Goal: Task Accomplishment & Management: Complete application form

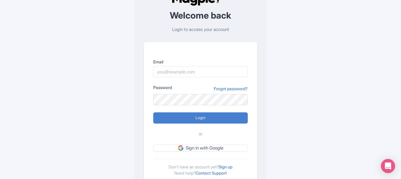
scroll to position [51, 0]
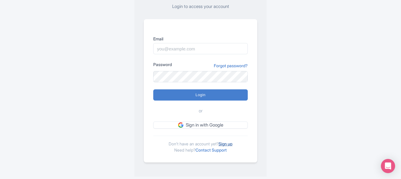
click at [225, 144] on link "Sign up" at bounding box center [226, 144] width 14 height 5
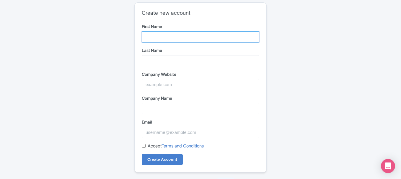
click at [160, 39] on input "First Name" at bounding box center [201, 36] width 118 height 11
type input "ubight"
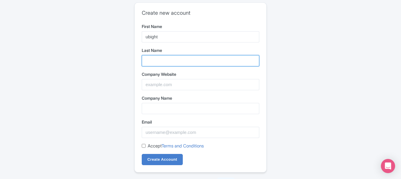
drag, startPoint x: 157, startPoint y: 63, endPoint x: 197, endPoint y: 48, distance: 42.8
click at [157, 63] on input "Last Name" at bounding box center [201, 60] width 118 height 11
type input "solutions"
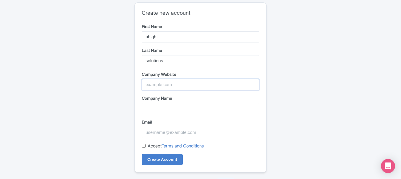
drag, startPoint x: 171, startPoint y: 86, endPoint x: 191, endPoint y: 86, distance: 20.1
click at [171, 86] on input "Company Website" at bounding box center [201, 84] width 118 height 11
paste input "https://ubightsolutions.com/"
type input "https://ubightsolutions.com/"
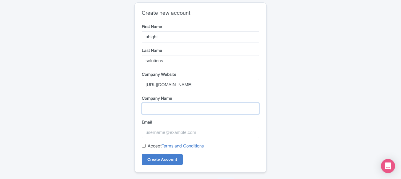
click at [168, 109] on input "Company Name" at bounding box center [201, 108] width 118 height 11
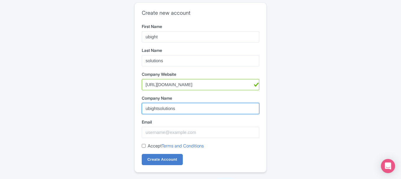
type input "ubightsolutions"
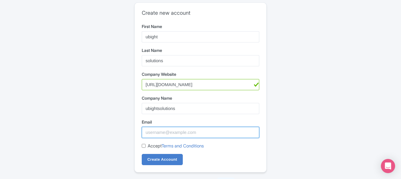
click at [202, 133] on input "Email" at bounding box center [201, 132] width 118 height 11
paste input "https://ubightsolutions.com/"
type input "https://ubightsolutions.com/"
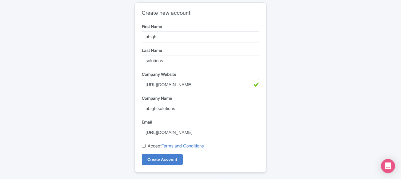
click at [142, 146] on input "Accept Terms and Conditions" at bounding box center [144, 146] width 4 height 4
checkbox input "true"
click at [161, 158] on input "Create Account" at bounding box center [162, 159] width 41 height 11
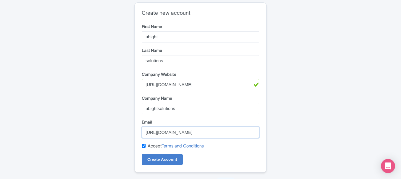
drag, startPoint x: 228, startPoint y: 137, endPoint x: 132, endPoint y: 136, distance: 95.8
click at [132, 136] on div "Create new account First Name ubight Last Name solutions Company Website https:…" at bounding box center [201, 94] width 378 height 189
paste input "fohiki1067@futebr.com"
type input "fohiki1067@futebr.com"
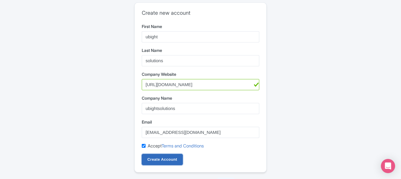
click at [175, 159] on input "Create Account" at bounding box center [162, 159] width 41 height 11
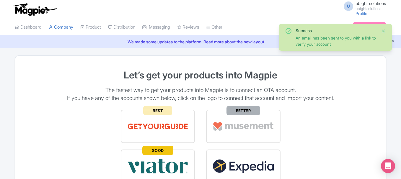
click at [383, 32] on button "Close" at bounding box center [384, 30] width 5 height 7
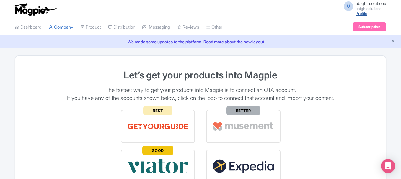
click at [362, 13] on link "Profile" at bounding box center [362, 13] width 12 height 5
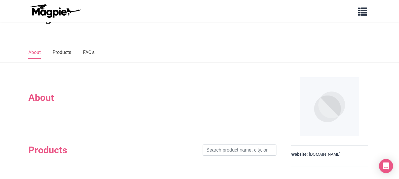
scroll to position [30, 0]
